Goal: Book appointment/travel/reservation

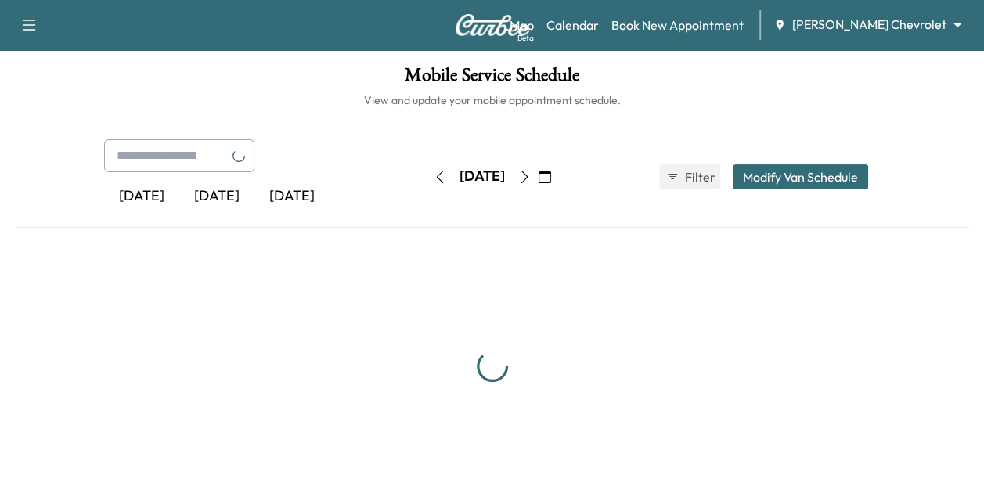
scroll to position [2, 0]
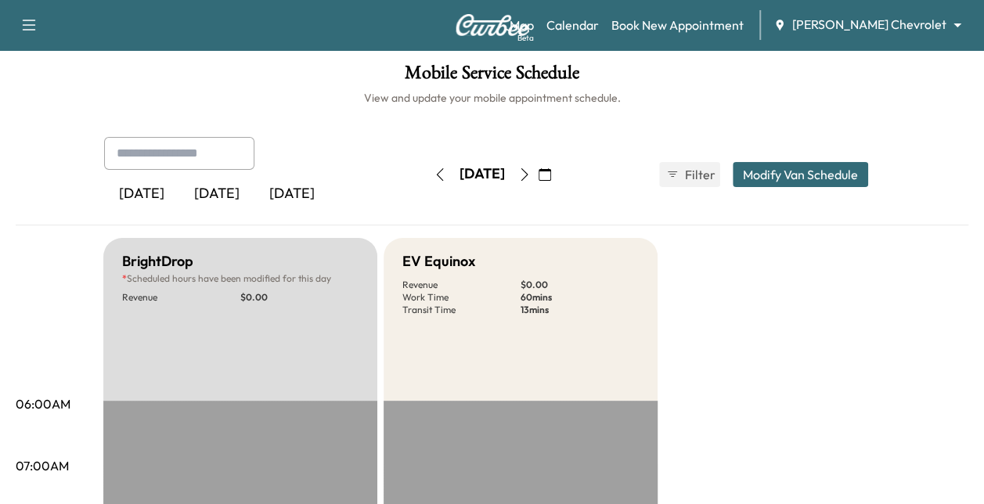
click at [551, 171] on icon "button" at bounding box center [545, 174] width 13 height 13
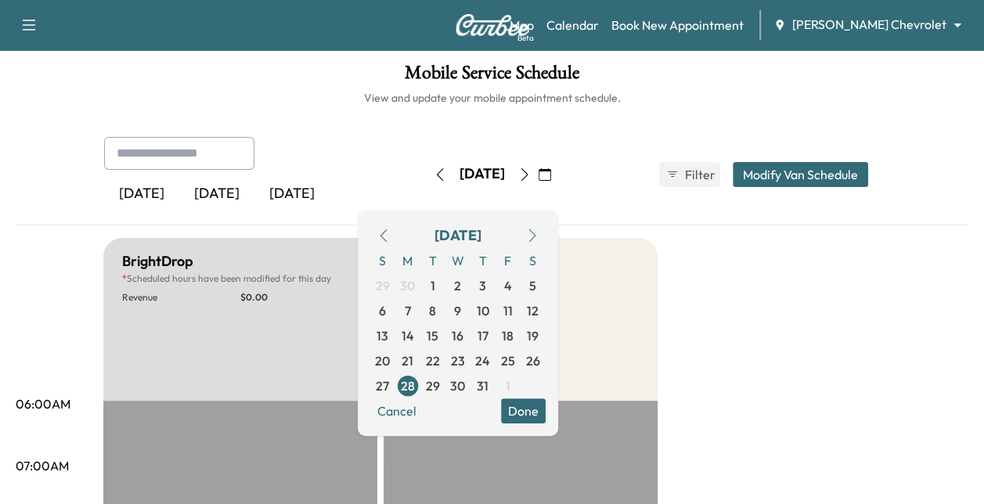
click at [546, 225] on button "button" at bounding box center [532, 235] width 27 height 25
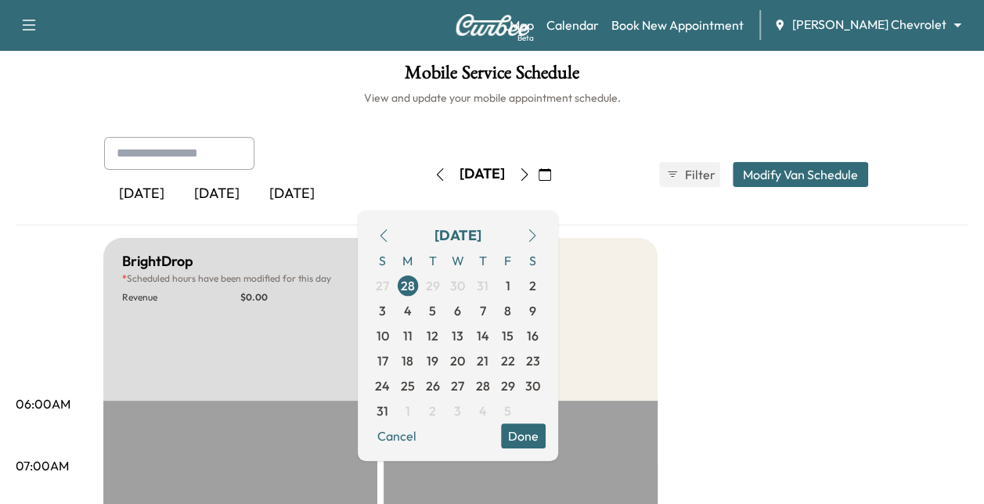
drag, startPoint x: 561, startPoint y: 225, endPoint x: 545, endPoint y: 232, distance: 17.2
click at [545, 232] on div "August 2025" at bounding box center [457, 235] width 175 height 25
click at [546, 232] on button "button" at bounding box center [532, 235] width 27 height 25
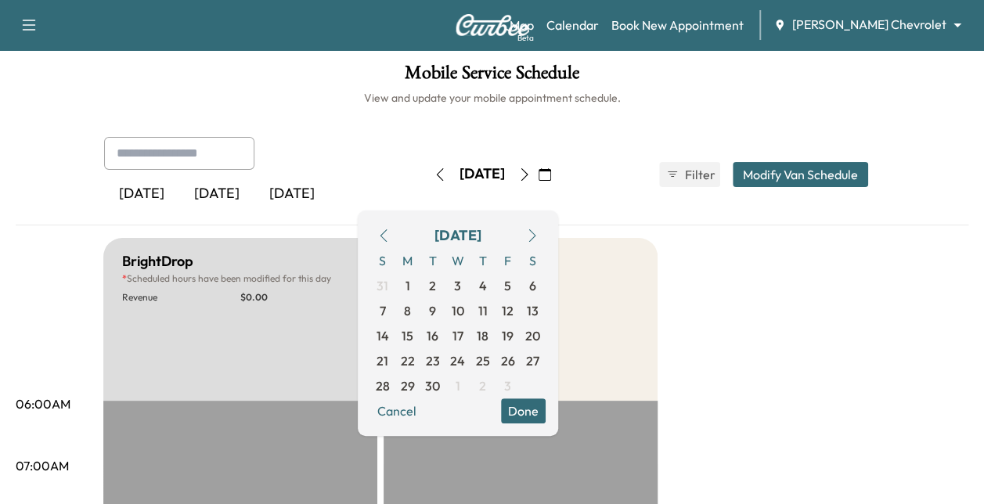
click at [546, 232] on button "button" at bounding box center [532, 235] width 27 height 25
click at [461, 310] on span "8" at bounding box center [457, 310] width 7 height 19
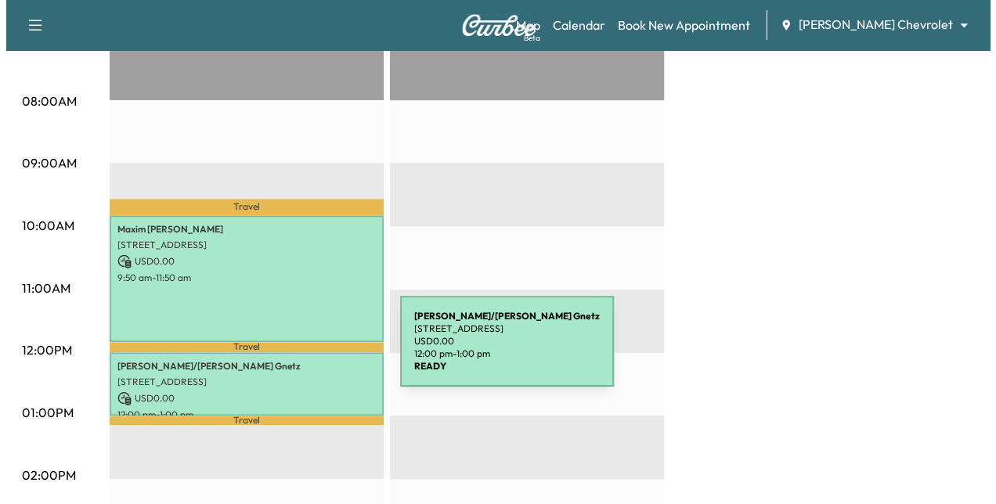
scroll to position [431, 0]
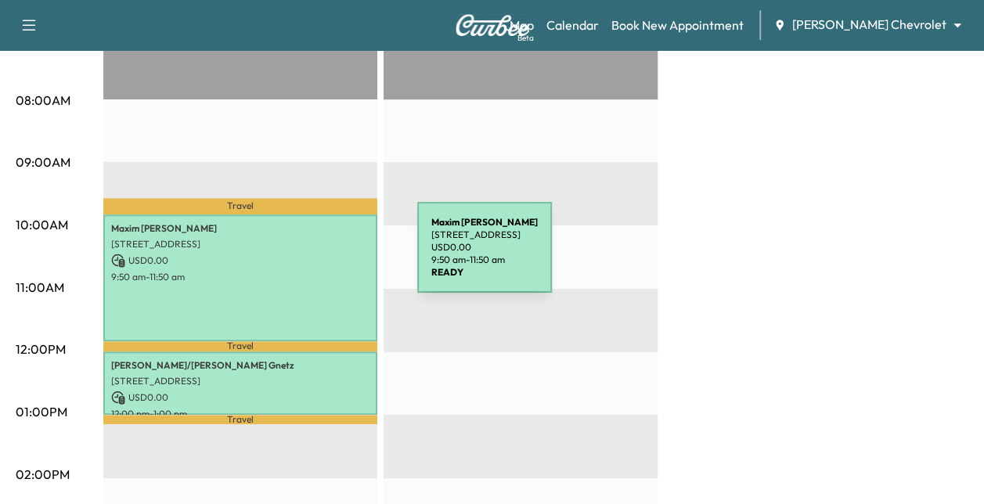
click at [301, 258] on p "USD 0.00" at bounding box center [240, 261] width 258 height 14
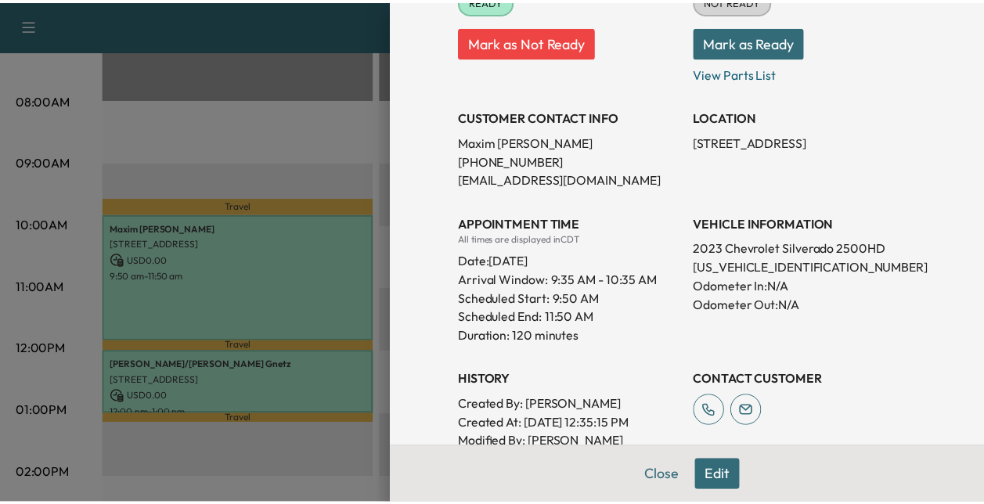
scroll to position [252, 0]
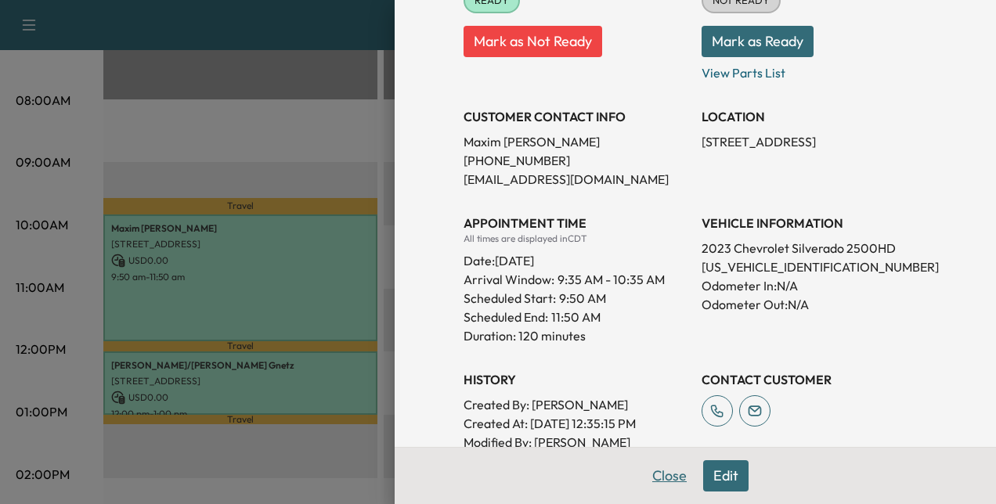
click at [654, 484] on button "Close" at bounding box center [669, 475] width 55 height 31
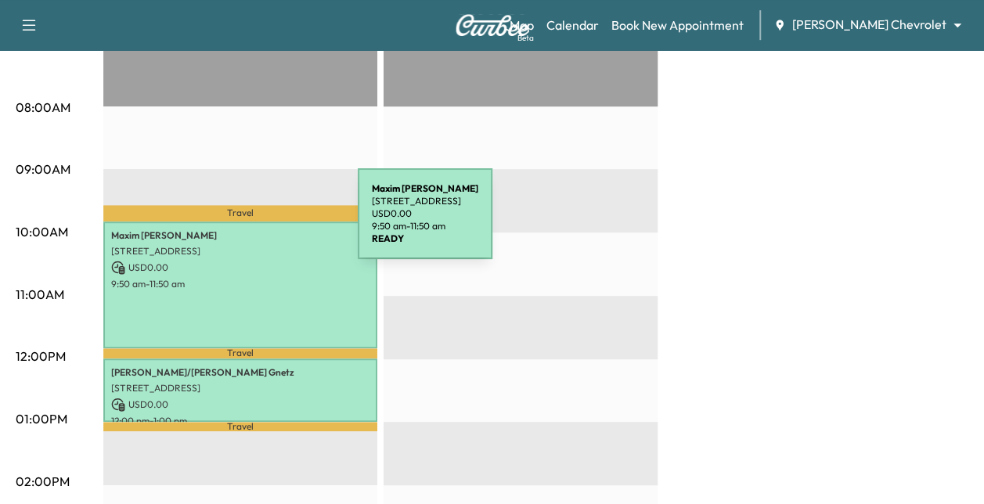
scroll to position [423, 0]
